Goal: Task Accomplishment & Management: Complete application form

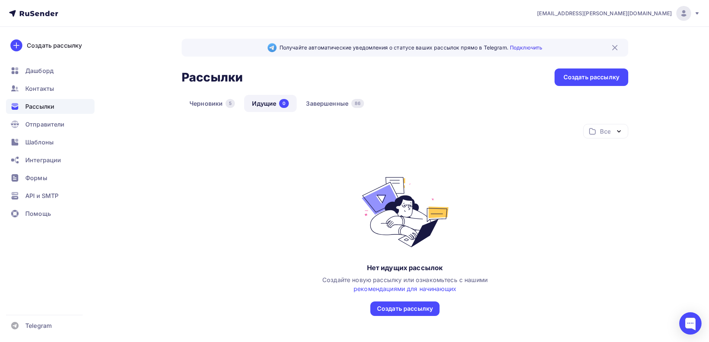
click at [335, 112] on div "Черновики 5 Идущие 0 Завершенные 86" at bounding box center [405, 109] width 447 height 29
click at [42, 181] on span "Формы" at bounding box center [36, 177] width 22 height 9
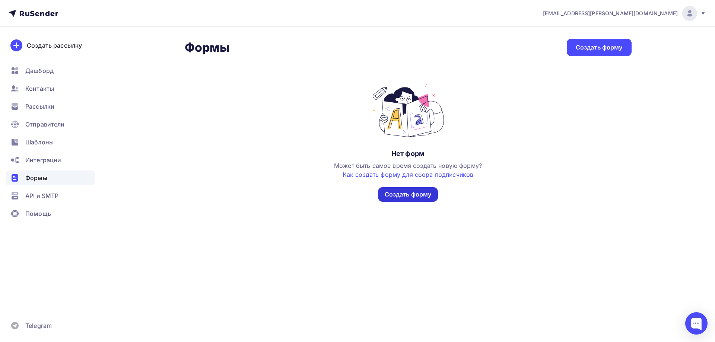
click at [422, 195] on div "Создать форму" at bounding box center [408, 194] width 47 height 9
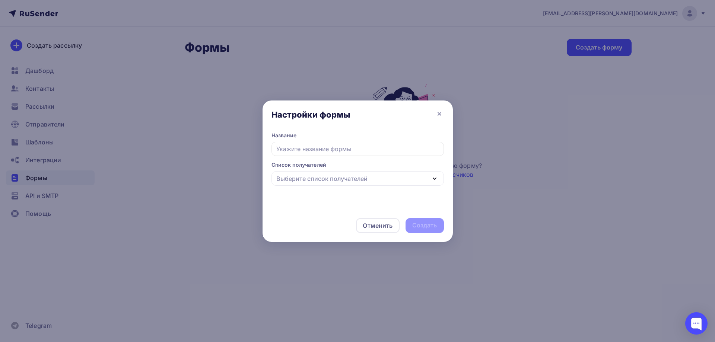
click at [350, 153] on input "text" at bounding box center [357, 149] width 172 height 14
click at [346, 182] on div "Выберите список получателей" at bounding box center [321, 178] width 91 height 9
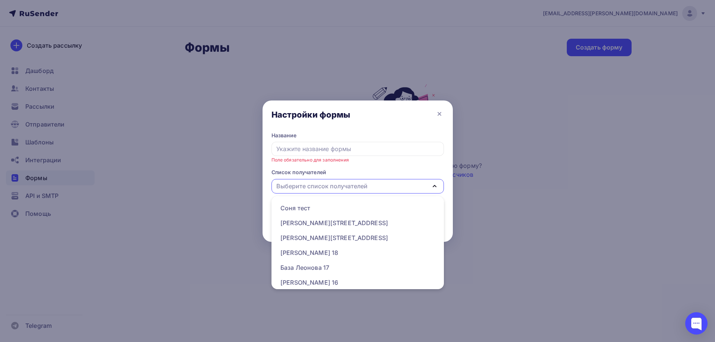
click at [494, 135] on div at bounding box center [357, 171] width 715 height 342
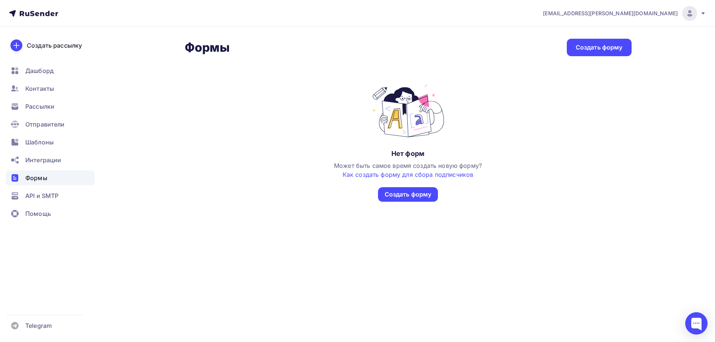
click at [137, 137] on div "Формы Формы Создать форму Нет форм Может быть самое время создать новую форму? …" at bounding box center [357, 129] width 610 height 205
click at [41, 212] on span "Помощь" at bounding box center [38, 213] width 26 height 9
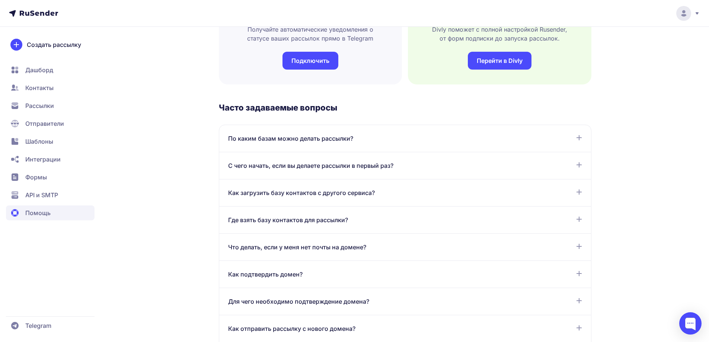
scroll to position [372, 0]
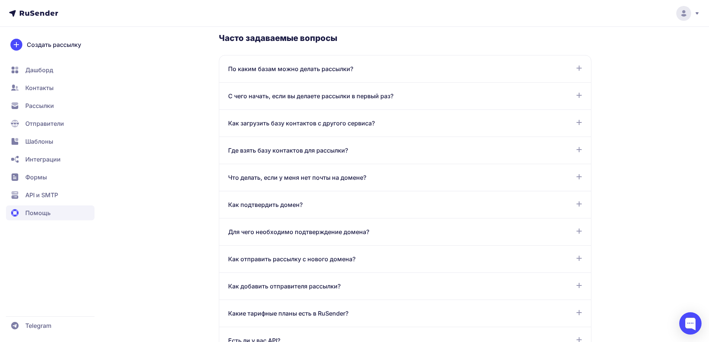
click at [325, 147] on span "Где взять базу контактов для рассылки?" at bounding box center [288, 150] width 120 height 9
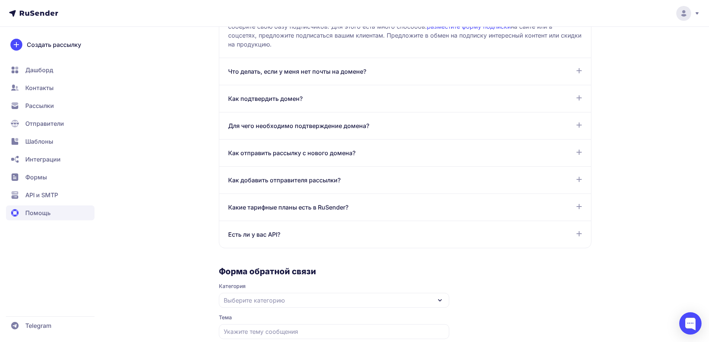
scroll to position [627, 0]
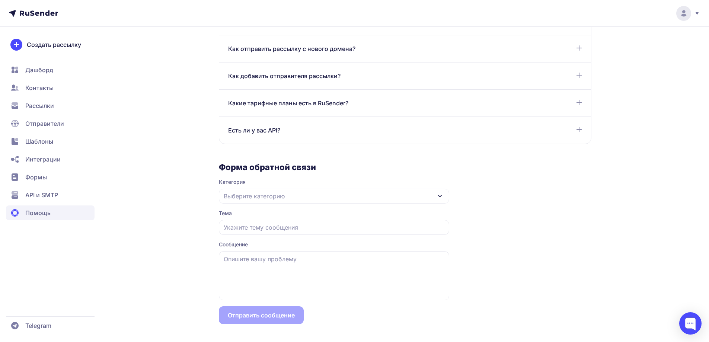
click at [311, 198] on div "Выберите категорию" at bounding box center [334, 196] width 230 height 15
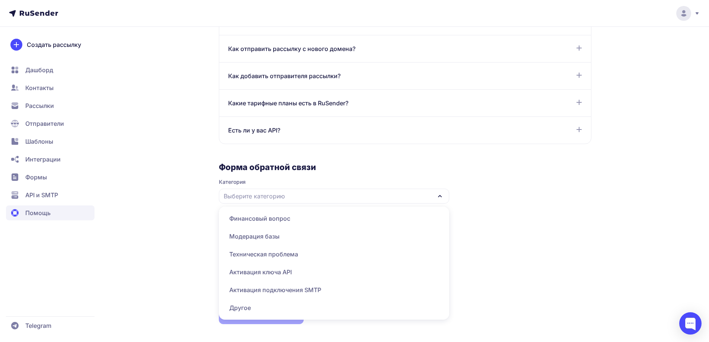
click at [242, 311] on span "Другое" at bounding box center [333, 308] width 221 height 18
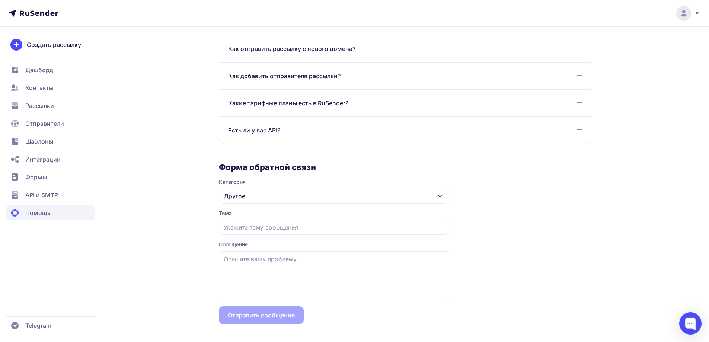
click at [257, 214] on div "Тема" at bounding box center [334, 215] width 230 height 10
click at [259, 224] on input "text" at bounding box center [334, 227] width 230 height 15
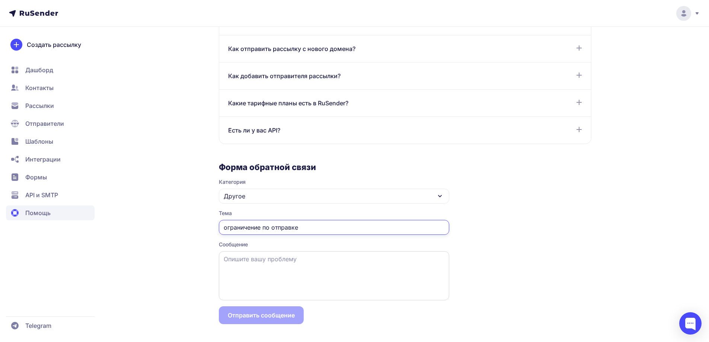
type input "ограничение по отправке"
click at [286, 265] on textarea at bounding box center [334, 275] width 230 height 49
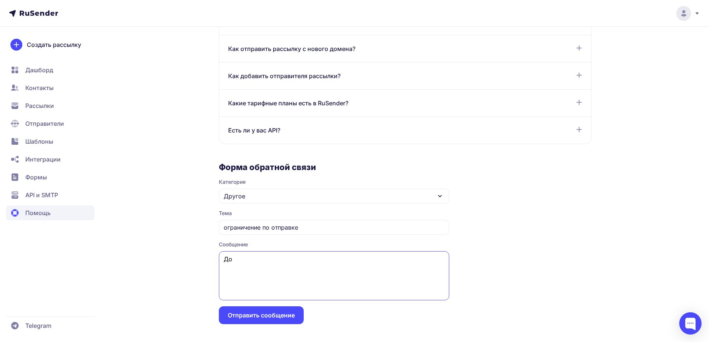
type textarea "Д"
click at [53, 203] on nav "Дашборд Контакты Рассылки Отправители Шаблоны Интеграции Формы API и SMTP Помощь" at bounding box center [50, 142] width 89 height 158
click at [52, 194] on span "API и SMTP" at bounding box center [41, 195] width 33 height 9
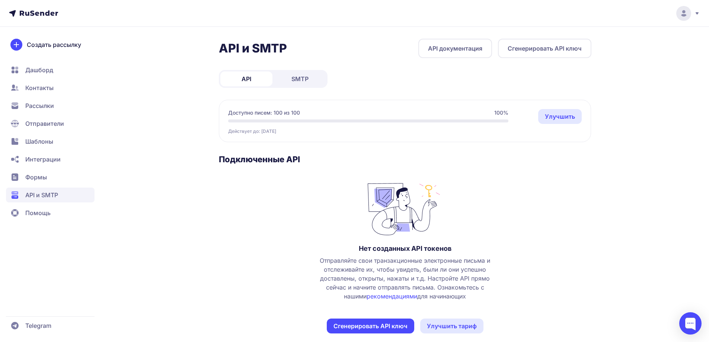
click at [40, 10] on icon at bounding box center [39, 13] width 38 height 6
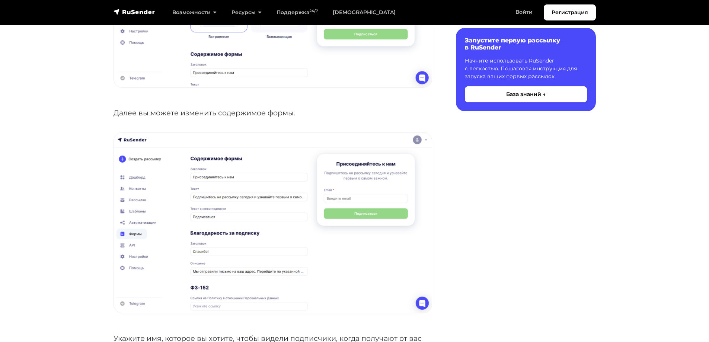
scroll to position [744, 0]
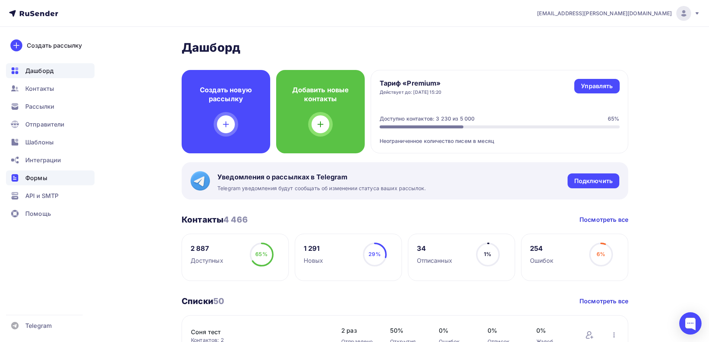
click at [50, 177] on div "Формы" at bounding box center [50, 177] width 89 height 15
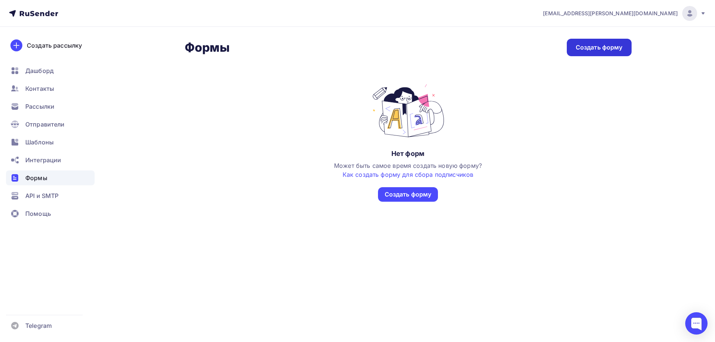
click at [599, 45] on div "Создать форму" at bounding box center [598, 47] width 47 height 9
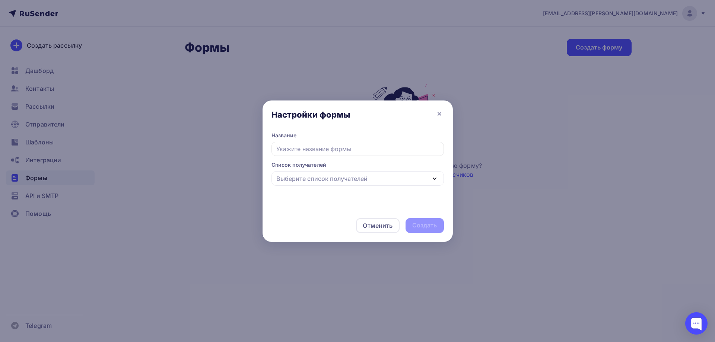
click at [333, 182] on div "Выберите список получателей" at bounding box center [321, 178] width 91 height 9
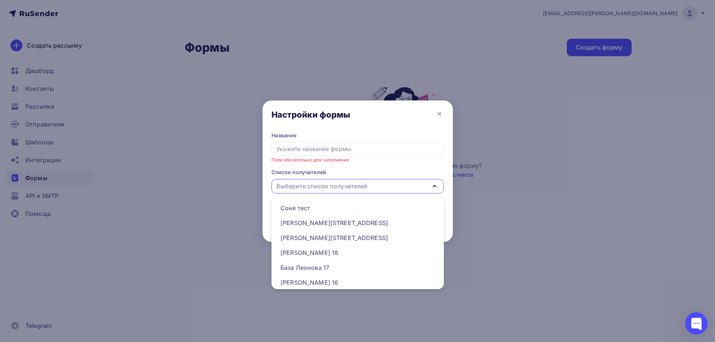
click at [313, 114] on div "Настройки формы" at bounding box center [310, 114] width 79 height 10
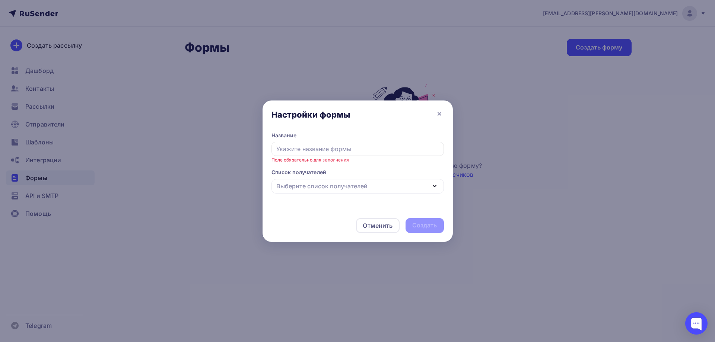
click at [324, 157] on div "Поле обязательно для заполнения" at bounding box center [357, 153] width 172 height 22
click at [327, 151] on input "text" at bounding box center [357, 149] width 172 height 14
click at [339, 146] on input "text" at bounding box center [357, 149] width 172 height 14
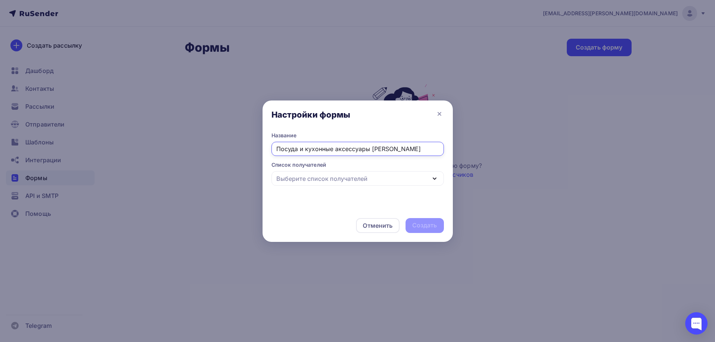
click at [362, 178] on div "Выберите список получателей" at bounding box center [321, 178] width 91 height 9
type input "Посуда и кухонные аксессуары Nadoba"
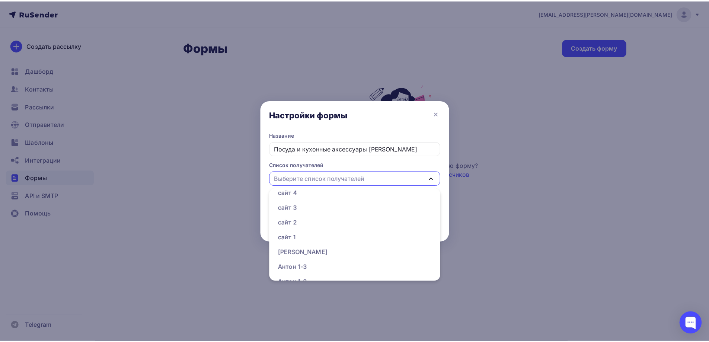
scroll to position [689, 0]
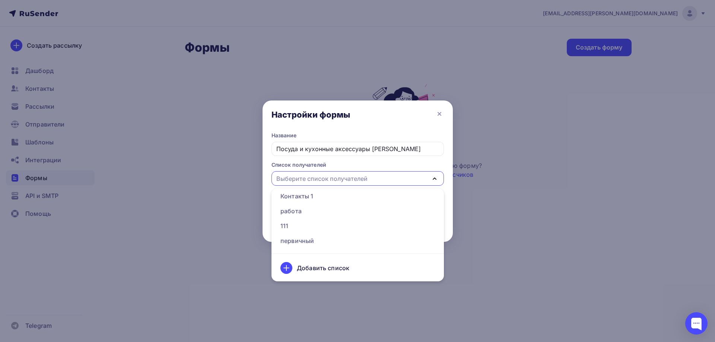
click at [323, 268] on div "Добавить список" at bounding box center [323, 268] width 52 height 9
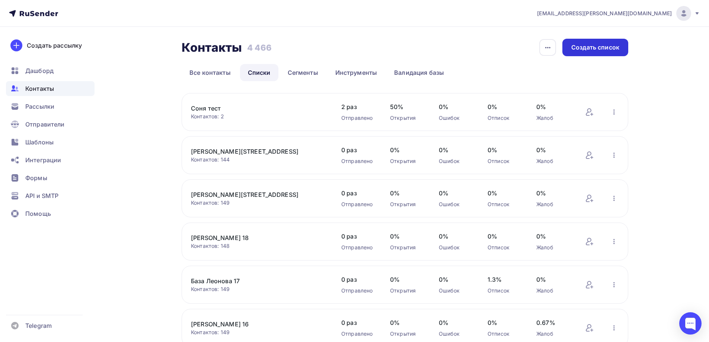
click at [588, 52] on div "Создать список" at bounding box center [595, 47] width 66 height 17
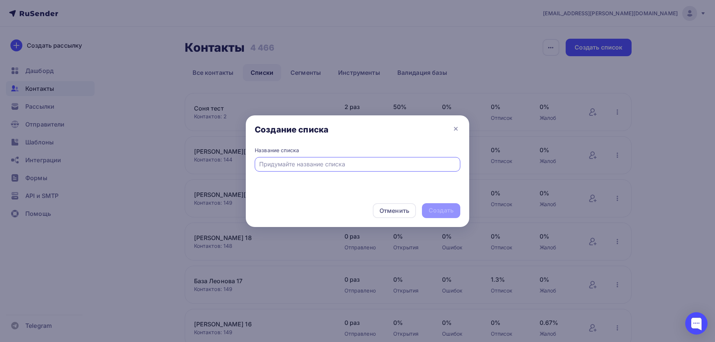
click at [358, 162] on input "text" at bounding box center [357, 164] width 197 height 9
type input "Л"
type input "Форма на сайте"
click at [449, 206] on div "Создать" at bounding box center [440, 210] width 25 height 9
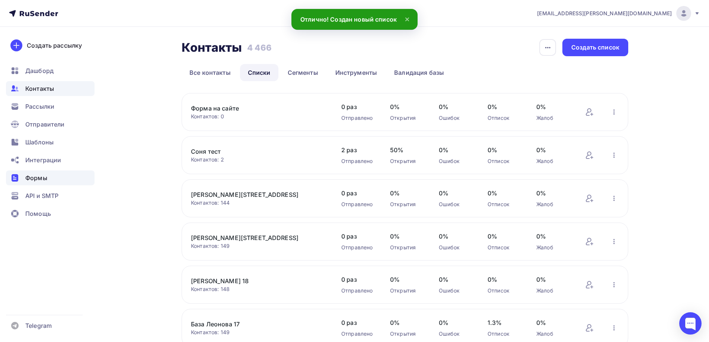
click at [42, 181] on span "Формы" at bounding box center [36, 177] width 22 height 9
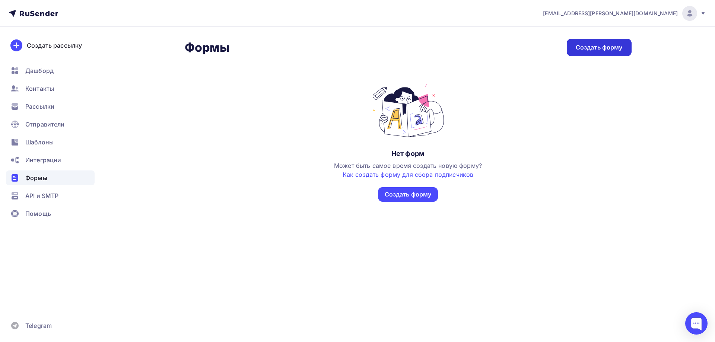
click at [607, 51] on div "Создать форму" at bounding box center [598, 47] width 47 height 9
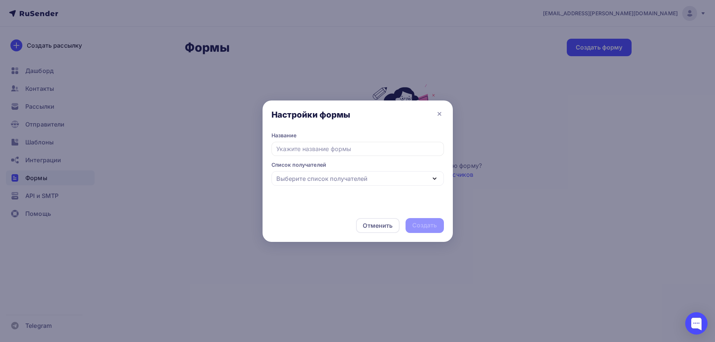
click at [329, 149] on input "text" at bounding box center [357, 149] width 172 height 14
click at [381, 174] on div "Выберите список получателей" at bounding box center [357, 178] width 172 height 15
type input "Посуда и кухонные аксессуары Nadoba"
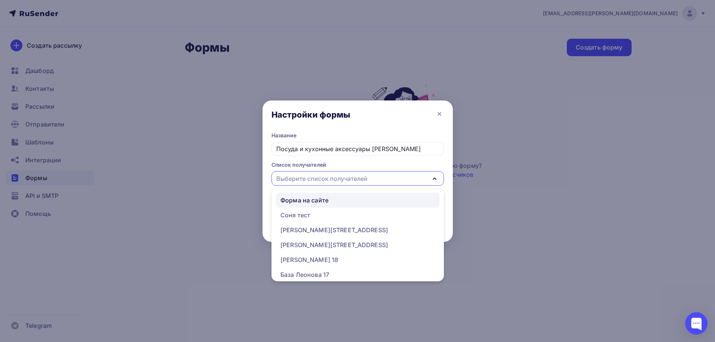
click at [342, 197] on div "Форма на сайте" at bounding box center [357, 200] width 154 height 9
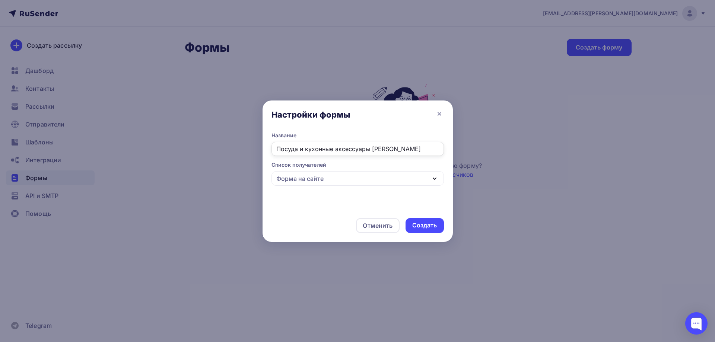
click at [338, 144] on input "Посуда и кухонные аксессуары Nadoba" at bounding box center [357, 149] width 172 height 14
drag, startPoint x: 401, startPoint y: 146, endPoint x: 158, endPoint y: 141, distance: 242.8
click at [158, 141] on div "Настройки формы Название Посуда и кухонные аксессуары Nadoba Список получателей…" at bounding box center [357, 171] width 715 height 342
click at [428, 224] on div "Создать" at bounding box center [424, 225] width 25 height 9
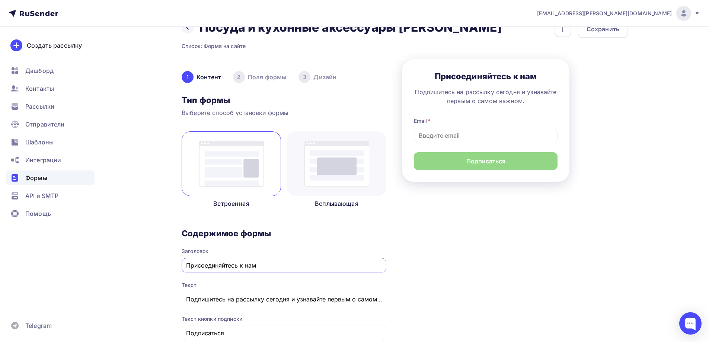
scroll to position [37, 0]
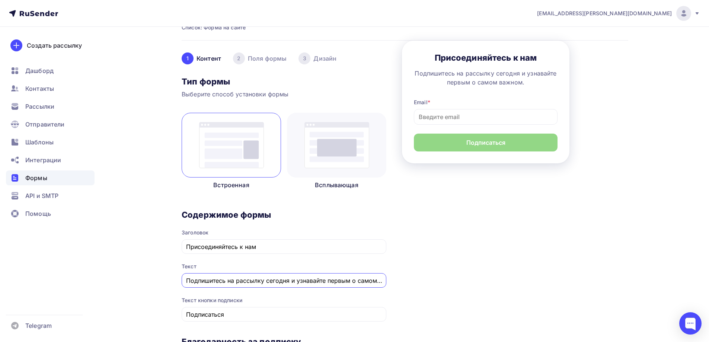
click at [296, 280] on input "Подпишитесь на рассылку сегодня и узнавайте первым о самом важном." at bounding box center [284, 280] width 196 height 9
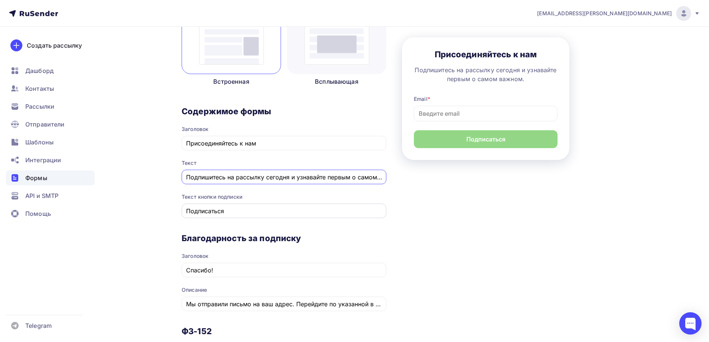
scroll to position [186, 0]
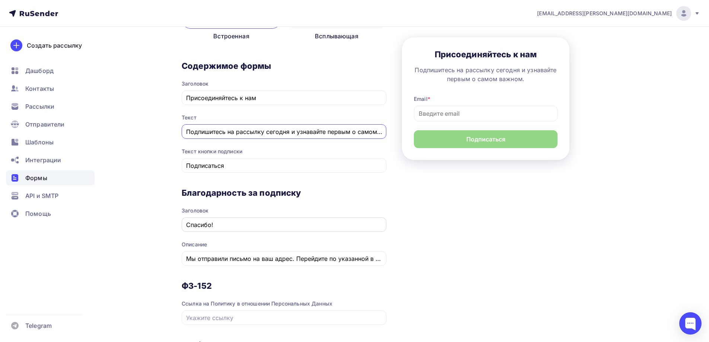
click at [255, 227] on input "Спасибо!" at bounding box center [284, 224] width 196 height 9
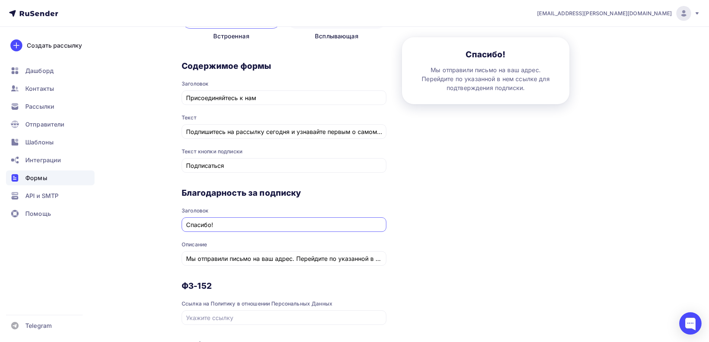
drag, startPoint x: 255, startPoint y: 227, endPoint x: 145, endPoint y: 222, distance: 109.9
click at [145, 222] on div "Назад Посуда и кухонные аксессуары Nadoba Посуда и кухонные аксессуары Nadoba С…" at bounding box center [355, 173] width 610 height 665
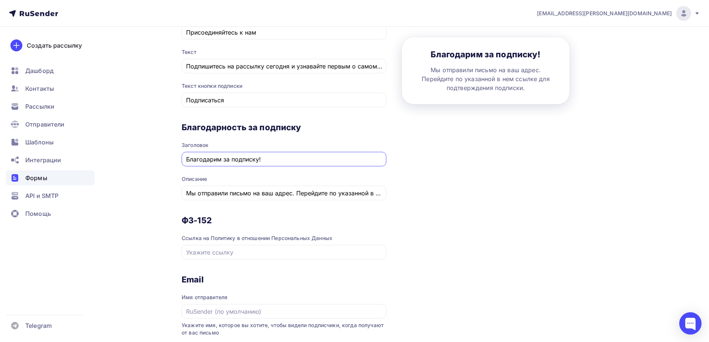
scroll to position [261, 0]
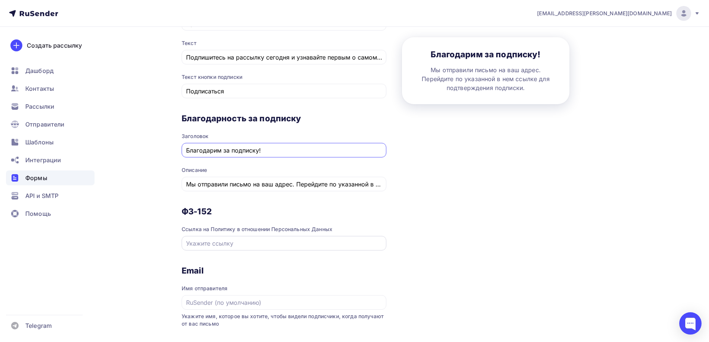
type input "Благодарим за подписку!"
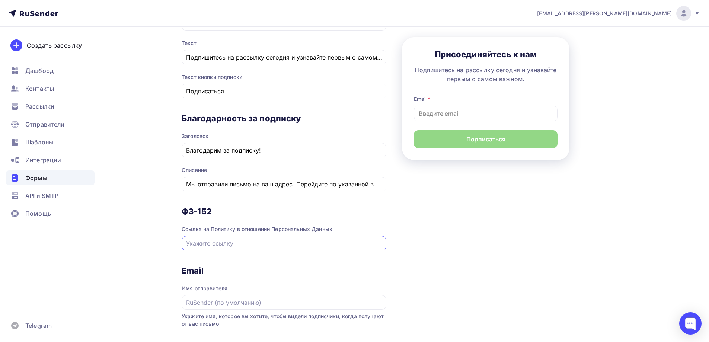
click at [228, 245] on input "text" at bounding box center [284, 243] width 196 height 9
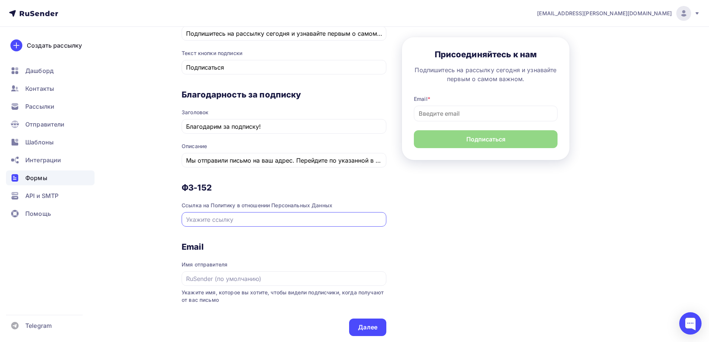
scroll to position [298, 0]
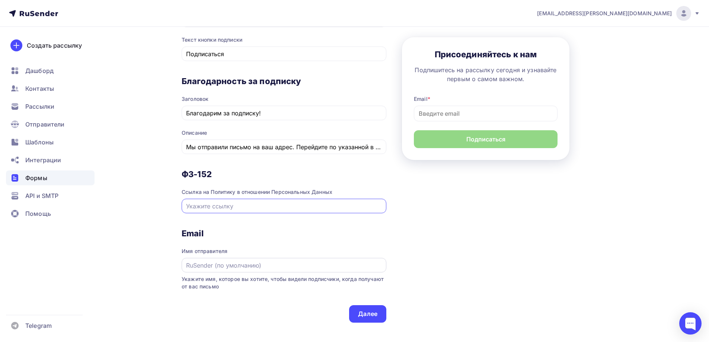
click at [229, 259] on div at bounding box center [284, 265] width 205 height 15
click at [229, 264] on input "text" at bounding box center [284, 265] width 196 height 9
click at [246, 195] on div "Ссылка на Политику в отношении Персональных Данных" at bounding box center [284, 191] width 205 height 7
click at [243, 214] on div "ФЗ-152 Ссылка на Политику в отношении Персональных Данных" at bounding box center [284, 198] width 205 height 59
click at [246, 207] on input "text" at bounding box center [284, 206] width 196 height 9
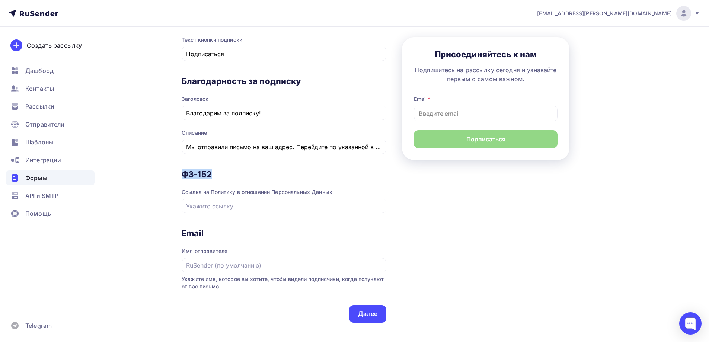
drag, startPoint x: 237, startPoint y: 172, endPoint x: 159, endPoint y: 172, distance: 77.4
click at [159, 172] on div "Назад Посуда и кухонные аксессуары Nadoba Посуда и кухонные аксессуары Nadoba С…" at bounding box center [355, 61] width 610 height 665
copy h3 "ФЗ-152"
click at [224, 259] on div at bounding box center [284, 265] width 205 height 15
click at [225, 262] on input "text" at bounding box center [284, 265] width 196 height 9
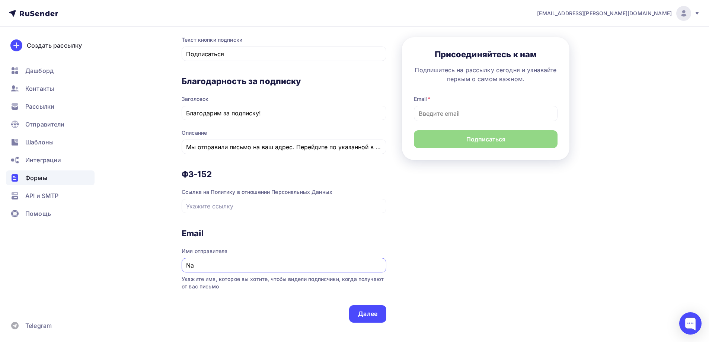
type input "N"
type input "A"
type input "NADOBA"
click at [450, 236] on div "1 Контент 2 Поля формы 3 Дизайн Тип формы Выберите способ установки формы Встро…" at bounding box center [405, 62] width 447 height 564
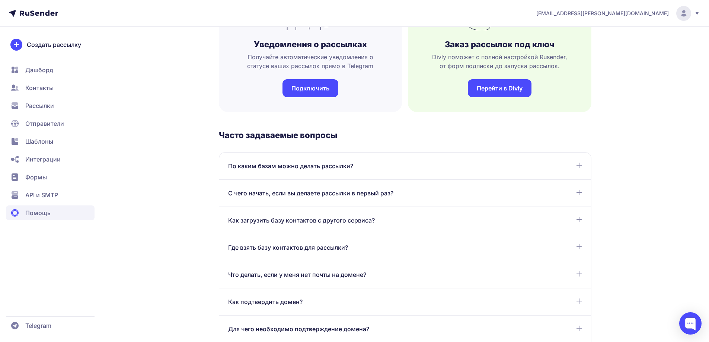
scroll to position [298, 0]
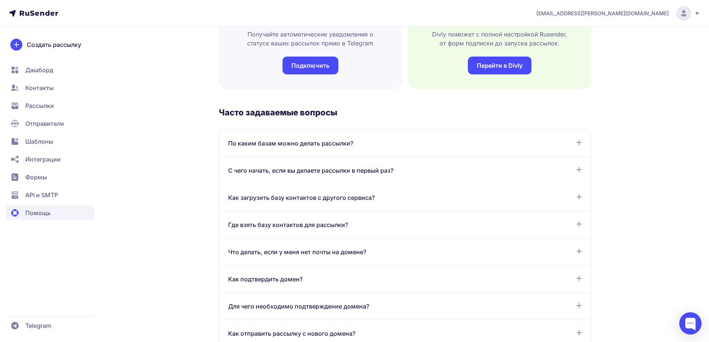
click at [313, 228] on span "Где взять базу контактов для рассылки?" at bounding box center [288, 224] width 120 height 9
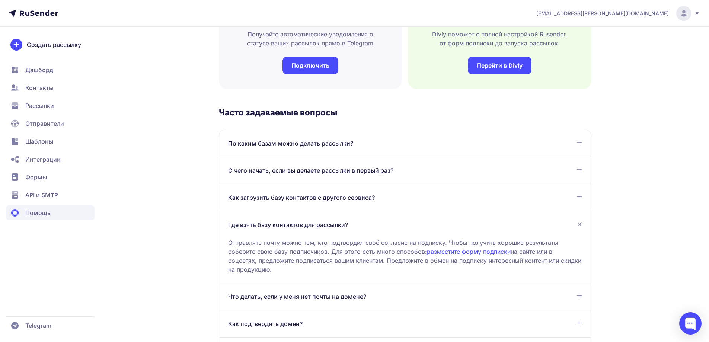
click at [459, 252] on link "разместите форму подписки" at bounding box center [469, 251] width 84 height 7
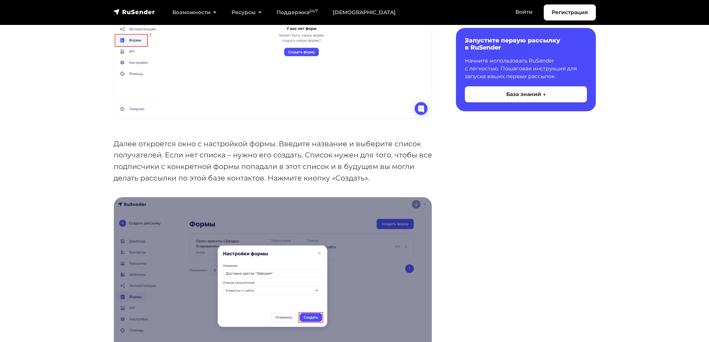
scroll to position [335, 0]
